Goal: Navigation & Orientation: Understand site structure

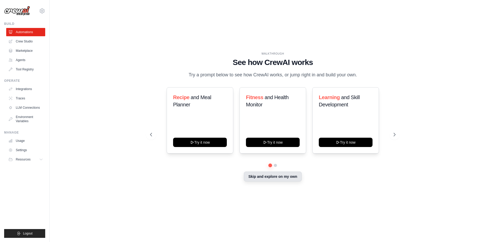
click at [289, 179] on button "Skip and explore on my own" at bounding box center [273, 176] width 58 height 10
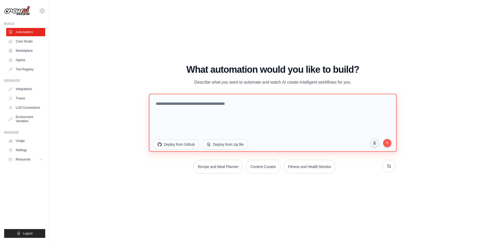
click at [294, 118] on textarea at bounding box center [273, 122] width 248 height 58
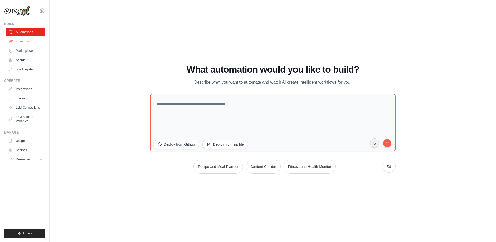
click at [29, 41] on link "Crew Studio" at bounding box center [26, 41] width 39 height 8
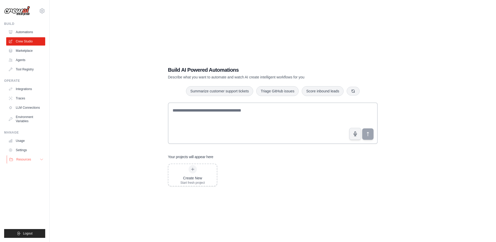
click at [19, 160] on span "Resources" at bounding box center [23, 159] width 15 height 4
click at [16, 82] on div "Operate" at bounding box center [24, 81] width 41 height 4
click at [22, 9] on img at bounding box center [17, 11] width 26 height 10
click at [42, 11] on icon at bounding box center [42, 11] width 6 height 6
click at [40, 14] on div "[EMAIL_ADDRESS][DOMAIN_NAME] Settings" at bounding box center [24, 8] width 41 height 17
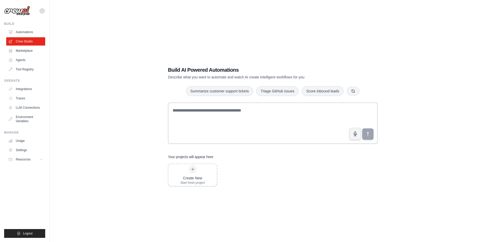
scroll to position [10, 0]
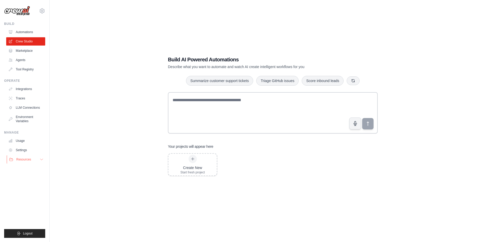
click at [31, 158] on span "Resources" at bounding box center [23, 159] width 15 height 4
click at [28, 107] on link "LLM Connections" at bounding box center [26, 107] width 39 height 8
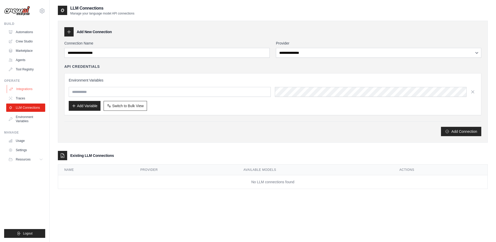
click at [23, 90] on link "Integrations" at bounding box center [26, 89] width 39 height 8
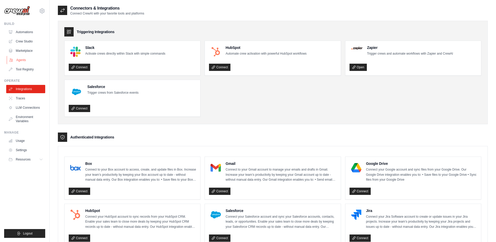
click at [25, 61] on link "Agents" at bounding box center [26, 60] width 39 height 8
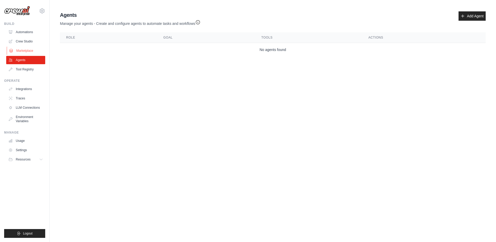
click at [29, 51] on link "Marketplace" at bounding box center [26, 51] width 39 height 8
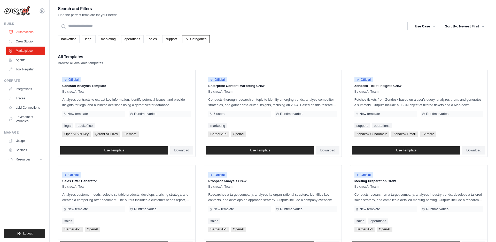
click at [26, 32] on link "Automations" at bounding box center [26, 32] width 39 height 8
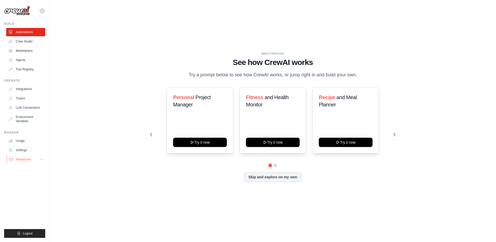
click at [38, 162] on button "Resources" at bounding box center [26, 159] width 39 height 8
click at [37, 42] on link "Crew Studio" at bounding box center [26, 41] width 39 height 8
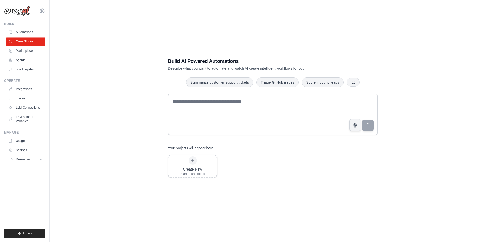
scroll to position [10, 0]
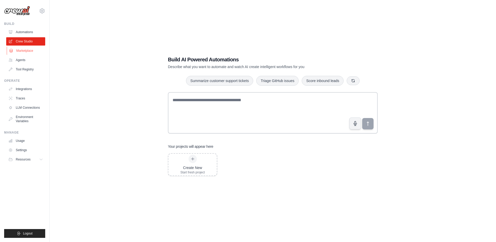
click at [21, 52] on link "Marketplace" at bounding box center [26, 51] width 39 height 8
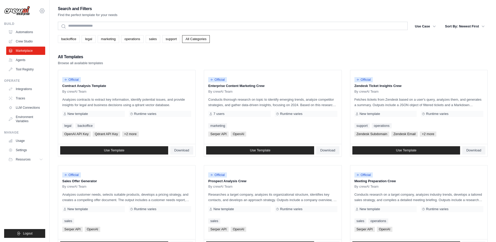
click at [40, 9] on icon at bounding box center [42, 11] width 6 height 6
click at [41, 35] on link "Settings" at bounding box center [41, 34] width 45 height 9
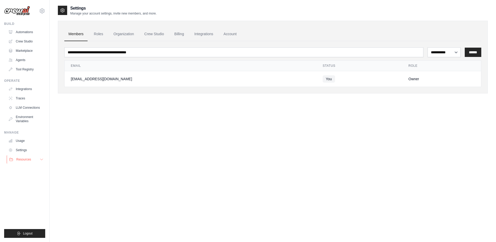
click at [28, 158] on span "Resources" at bounding box center [23, 159] width 15 height 4
click at [38, 158] on button "Resources" at bounding box center [26, 159] width 39 height 8
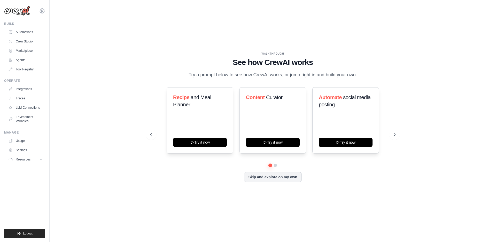
click at [18, 4] on div "[EMAIL_ADDRESS][DOMAIN_NAME] Settings" at bounding box center [24, 8] width 41 height 17
click at [293, 181] on button "Skip and explore on my own" at bounding box center [273, 176] width 58 height 10
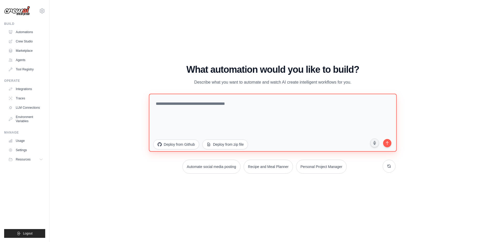
click at [176, 107] on textarea at bounding box center [273, 122] width 248 height 58
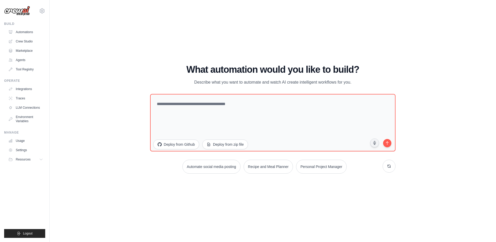
drag, startPoint x: 192, startPoint y: 81, endPoint x: 366, endPoint y: 89, distance: 174.9
click at [366, 89] on div "What automation would you like to build? Describe what you want to automate and…" at bounding box center [272, 118] width 245 height 109
drag, startPoint x: 188, startPoint y: 66, endPoint x: 235, endPoint y: 67, distance: 46.8
click at [235, 67] on h1 "What automation would you like to build?" at bounding box center [272, 69] width 245 height 10
click at [36, 107] on link "LLM Connections" at bounding box center [26, 107] width 39 height 8
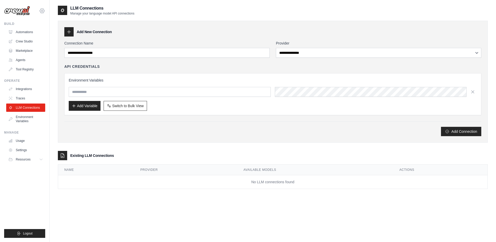
click at [41, 10] on icon at bounding box center [42, 11] width 6 height 6
click at [36, 34] on link "Settings" at bounding box center [41, 34] width 45 height 9
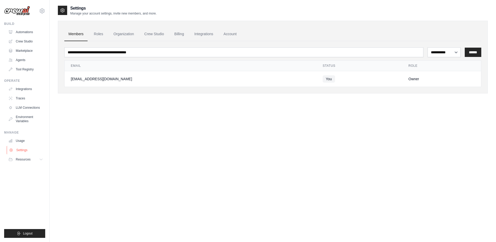
click at [28, 153] on link "Settings" at bounding box center [26, 150] width 39 height 8
click at [26, 161] on span "Resources" at bounding box center [23, 159] width 15 height 4
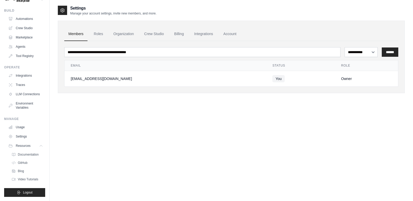
scroll to position [10, 0]
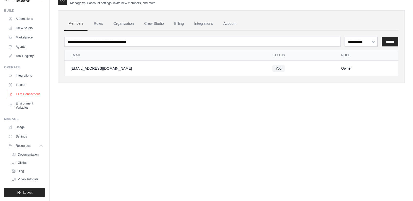
click at [26, 94] on link "LLM Connections" at bounding box center [26, 94] width 39 height 8
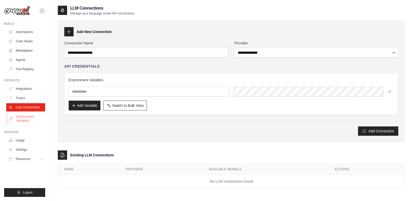
click at [30, 116] on link "Environment Variables" at bounding box center [26, 119] width 39 height 12
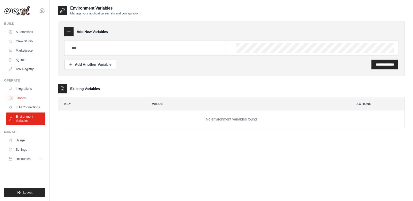
click at [21, 102] on link "Traces" at bounding box center [26, 98] width 39 height 8
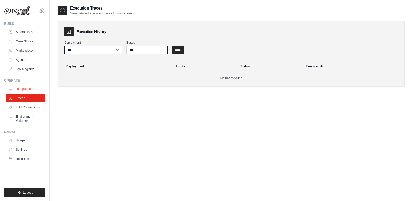
click at [22, 91] on link "Integrations" at bounding box center [26, 89] width 39 height 8
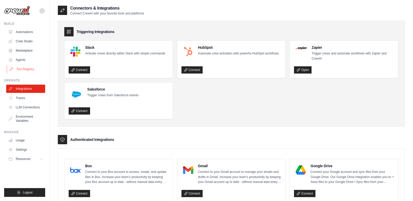
click at [23, 69] on link "Tool Registry" at bounding box center [26, 69] width 39 height 8
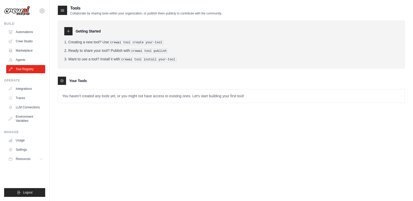
click at [67, 93] on p "You haven't created any tools yet, or you might not have access to existing one…" at bounding box center [231, 95] width 347 height 13
click at [73, 98] on p "You haven't created any tools yet, or you might not have access to existing one…" at bounding box center [231, 95] width 347 height 13
click at [62, 80] on icon at bounding box center [61, 80] width 3 height 3
click at [87, 101] on p "You haven't created any tools yet, or you might not have access to existing one…" at bounding box center [231, 95] width 347 height 13
click at [78, 50] on li "Ready to share your tool? Publish with crewai tool publish" at bounding box center [231, 50] width 334 height 5
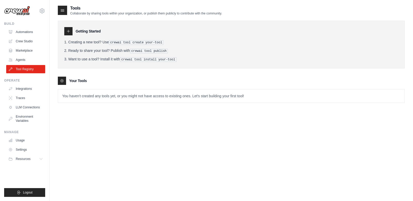
click at [66, 32] on div at bounding box center [68, 31] width 8 height 8
click at [71, 32] on div at bounding box center [68, 31] width 8 height 8
drag, startPoint x: 71, startPoint y: 32, endPoint x: 63, endPoint y: 13, distance: 20.3
click at [63, 13] on div "Tools Collaborate by sharing tools within your organization, or publish them pu…" at bounding box center [231, 58] width 347 height 106
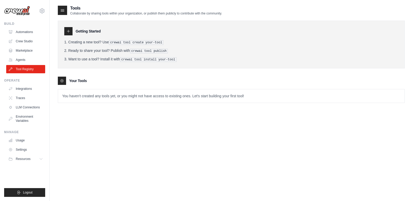
click at [63, 13] on icon at bounding box center [62, 10] width 5 height 5
click at [69, 29] on icon at bounding box center [68, 31] width 4 height 4
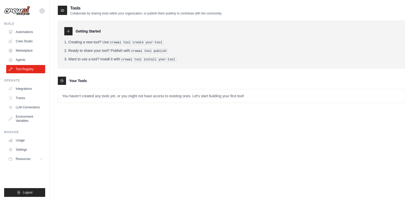
click at [69, 29] on icon at bounding box center [68, 31] width 4 height 4
click at [63, 80] on icon at bounding box center [61, 80] width 3 height 3
click at [84, 90] on p "You haven't created any tools yet, or you might not have access to existing one…" at bounding box center [231, 95] width 347 height 13
drag, startPoint x: 71, startPoint y: 42, endPoint x: 120, endPoint y: 37, distance: 48.6
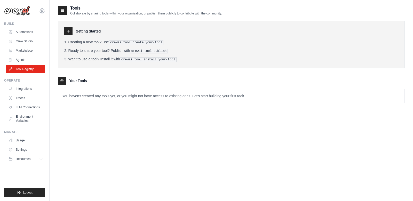
click at [120, 37] on div "Getting Started Creating a new tool? Use crewai tool create your-tool Ready to …" at bounding box center [231, 45] width 347 height 48
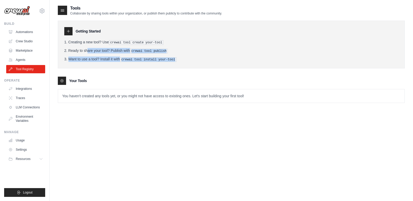
drag, startPoint x: 109, startPoint y: 58, endPoint x: 189, endPoint y: 64, distance: 80.8
click at [182, 67] on div "Getting Started Creating a new tool? Use crewai tool create your-tool Ready to …" at bounding box center [231, 45] width 347 height 48
click at [190, 63] on div "Getting Started Creating a new tool? Use crewai tool create your-tool Ready to …" at bounding box center [231, 45] width 347 height 48
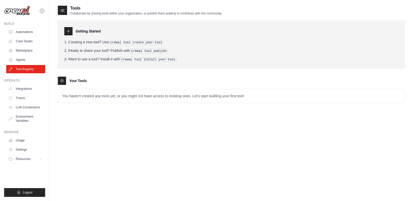
click at [112, 66] on div "Getting Started Creating a new tool? Use crewai tool create your-tool Ready to …" at bounding box center [231, 45] width 347 height 48
click at [28, 54] on link "Marketplace" at bounding box center [26, 51] width 39 height 8
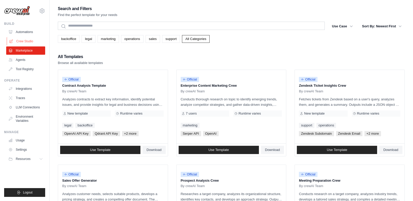
click at [22, 43] on link "Crew Studio" at bounding box center [26, 41] width 39 height 8
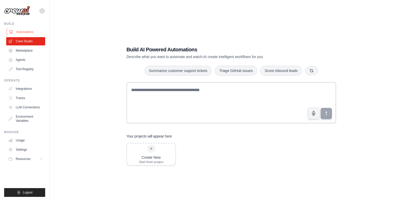
click at [35, 34] on link "Automations" at bounding box center [26, 32] width 39 height 8
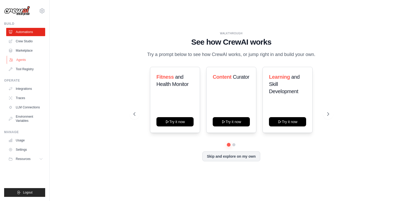
click at [30, 61] on link "Agents" at bounding box center [26, 60] width 39 height 8
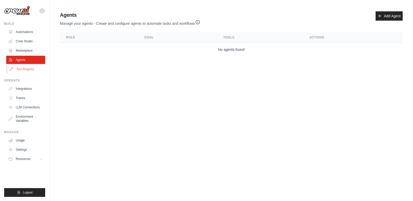
click at [27, 71] on link "Tool Registry" at bounding box center [26, 69] width 39 height 8
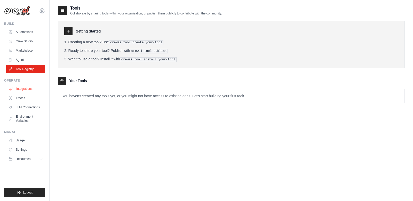
click at [24, 89] on link "Integrations" at bounding box center [26, 89] width 39 height 8
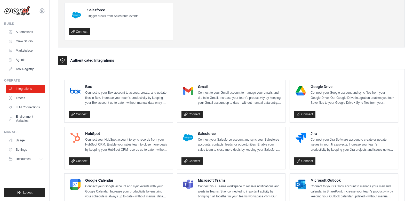
scroll to position [89, 0]
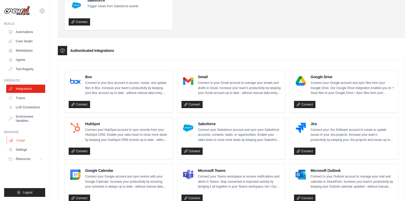
click at [27, 140] on link "Usage" at bounding box center [26, 140] width 39 height 8
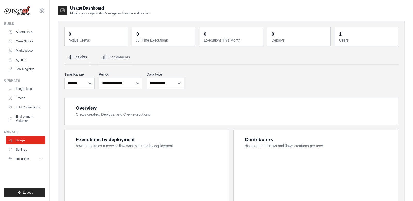
click at [35, 160] on button "Resources" at bounding box center [25, 159] width 39 height 8
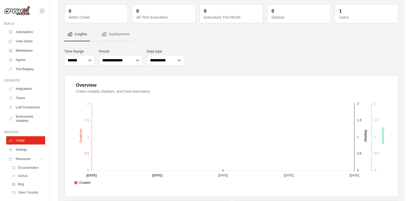
scroll to position [89, 0]
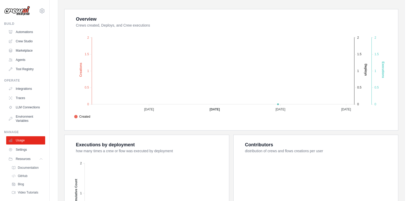
click at [24, 155] on ul "Usage Settings Resources Documentation Blog" at bounding box center [25, 166] width 39 height 60
click at [25, 151] on link "Settings" at bounding box center [26, 150] width 39 height 8
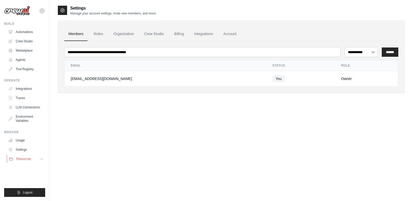
click at [32, 159] on button "Resources" at bounding box center [26, 159] width 39 height 8
click at [39, 11] on icon at bounding box center [42, 11] width 6 height 6
